Goal: Task Accomplishment & Management: Manage account settings

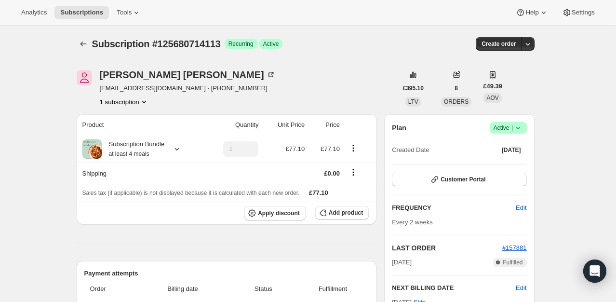
click at [525, 128] on span "Success Active |" at bounding box center [507, 128] width 37 height 12
click at [502, 164] on span "Cancel subscription" at bounding box center [511, 162] width 54 height 7
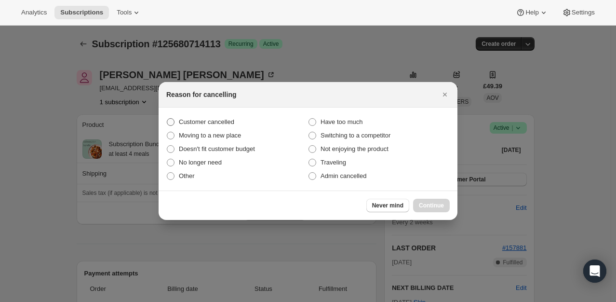
click at [221, 122] on span "Customer cancelled" at bounding box center [206, 121] width 55 height 7
click at [167, 119] on input "Customer cancelled" at bounding box center [167, 118] width 0 height 0
radio input "true"
click at [421, 210] on button "Continue" at bounding box center [431, 204] width 37 height 13
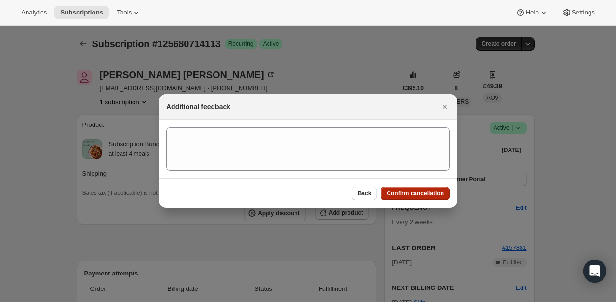
click at [419, 194] on span "Confirm cancellation" at bounding box center [414, 193] width 57 height 8
